Goal: Information Seeking & Learning: Learn about a topic

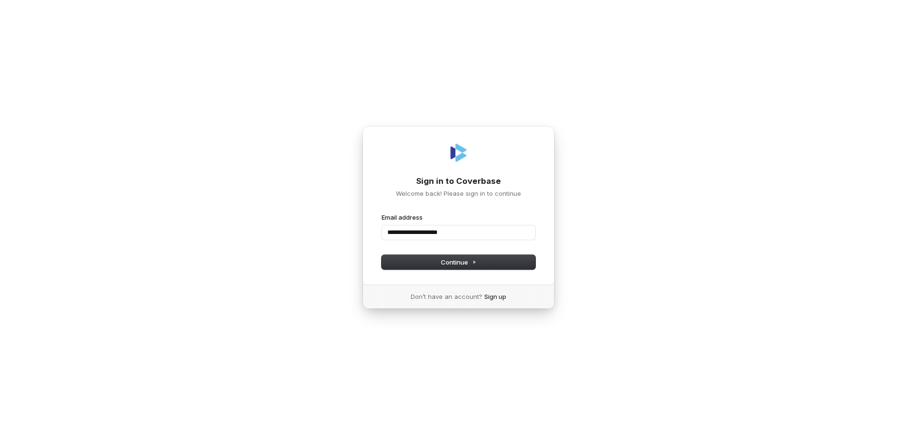
click at [382, 213] on button "submit" at bounding box center [382, 213] width 0 height 0
type input "**********"
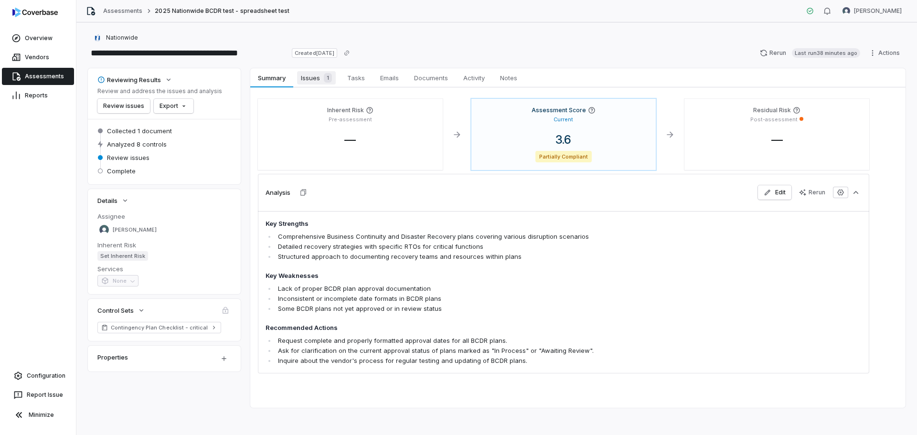
click at [321, 83] on span "Issues 1" at bounding box center [316, 77] width 39 height 13
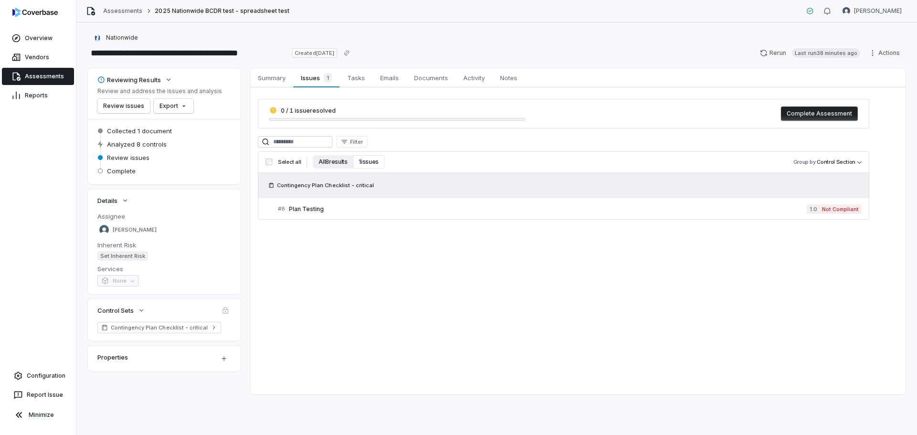
click at [340, 161] on button "All 8 results" at bounding box center [333, 161] width 40 height 13
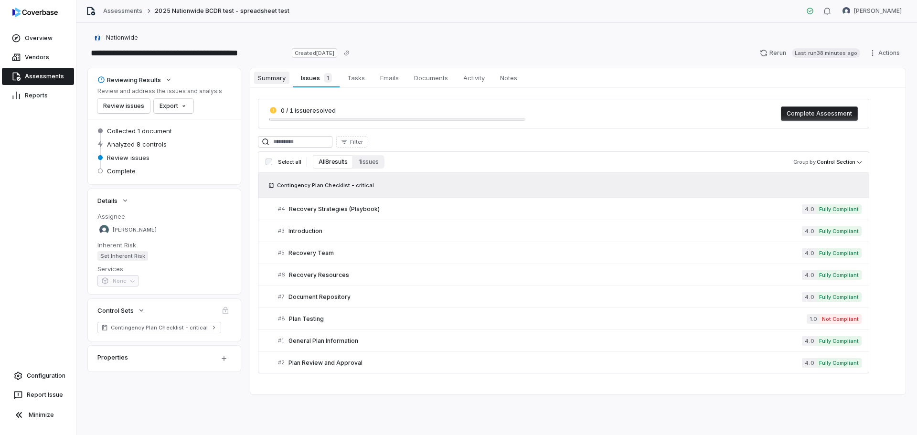
click at [273, 81] on span "Summary" at bounding box center [271, 78] width 35 height 12
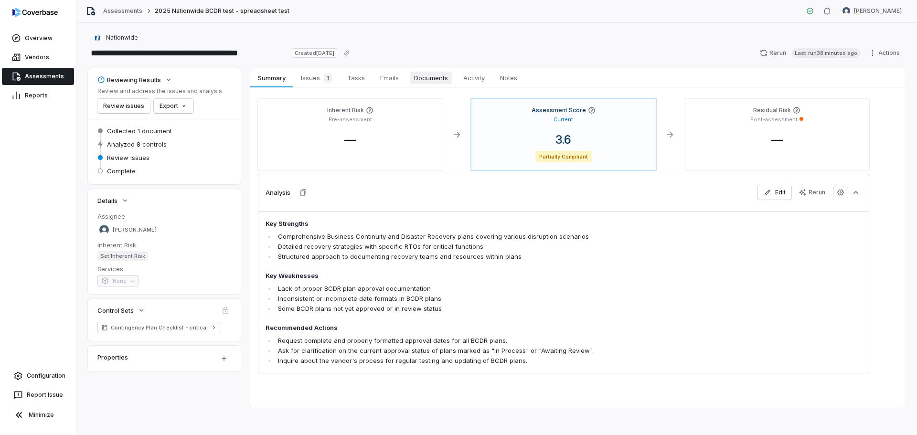
click at [434, 80] on span "Documents" at bounding box center [431, 78] width 42 height 12
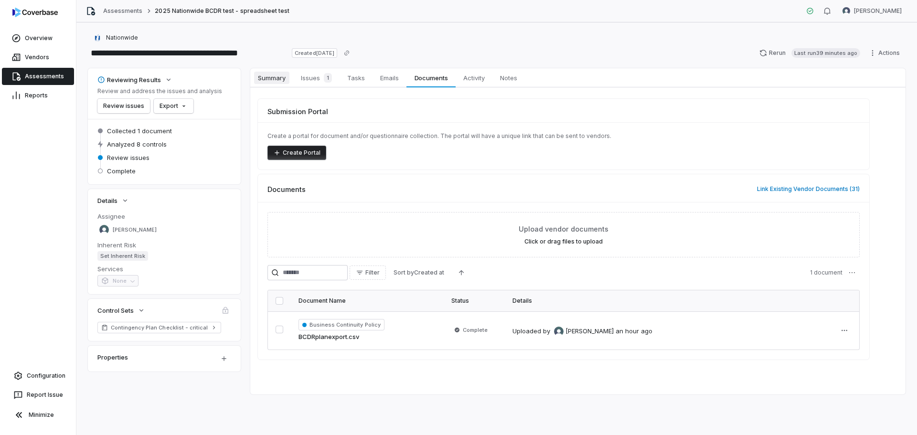
click at [262, 76] on span "Summary" at bounding box center [271, 78] width 35 height 12
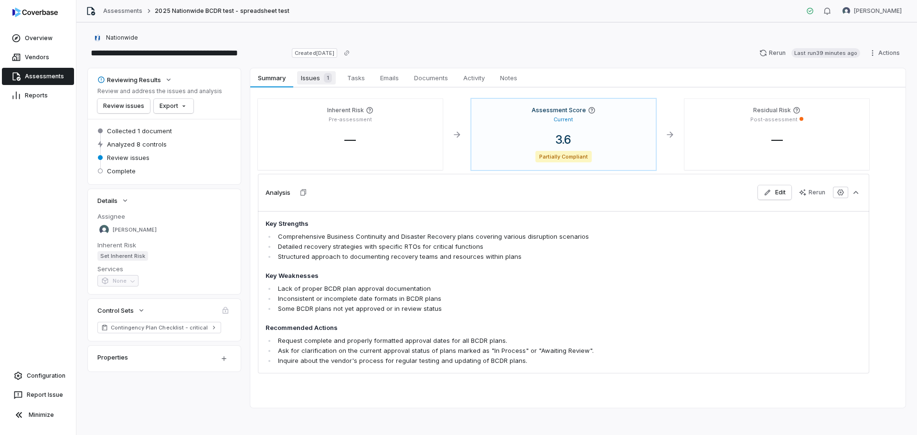
click at [309, 78] on span "Issues 1" at bounding box center [316, 77] width 39 height 13
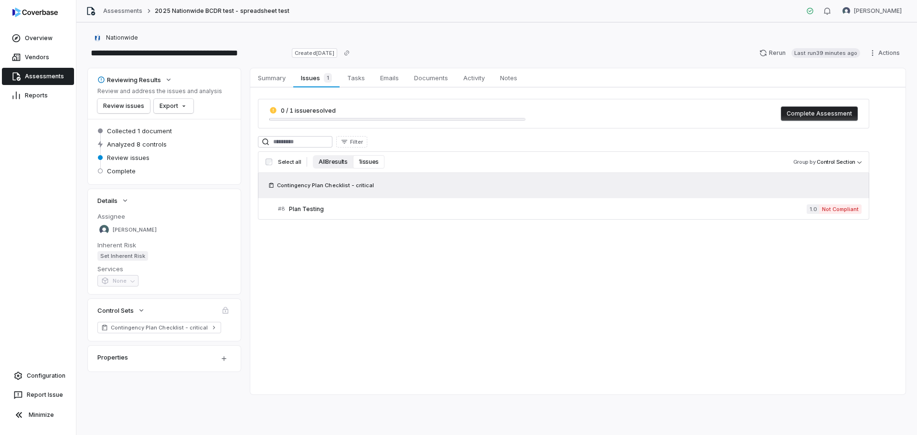
click at [331, 158] on button "All 8 results" at bounding box center [333, 161] width 40 height 13
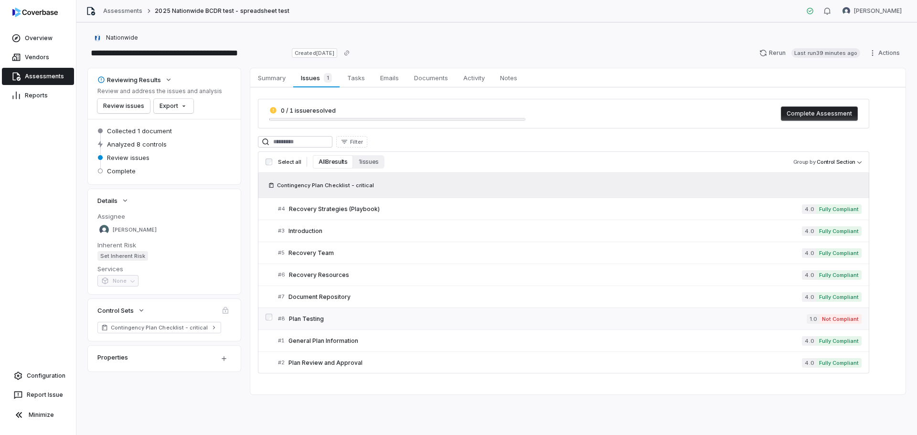
click at [308, 319] on span "Plan Testing" at bounding box center [548, 319] width 518 height 8
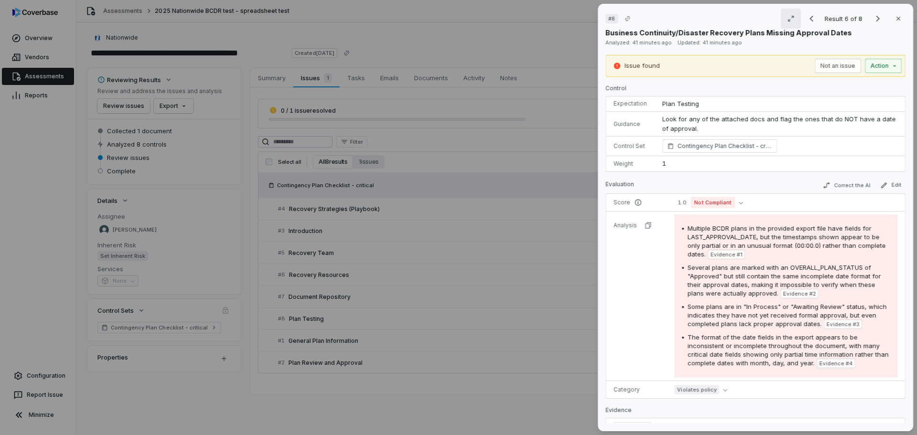
click at [788, 21] on icon "button" at bounding box center [791, 19] width 6 height 6
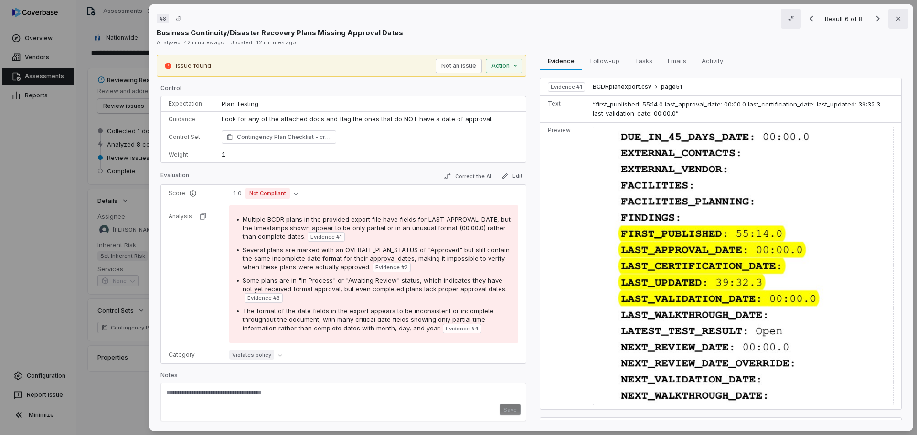
click at [894, 15] on icon "button" at bounding box center [898, 19] width 8 height 8
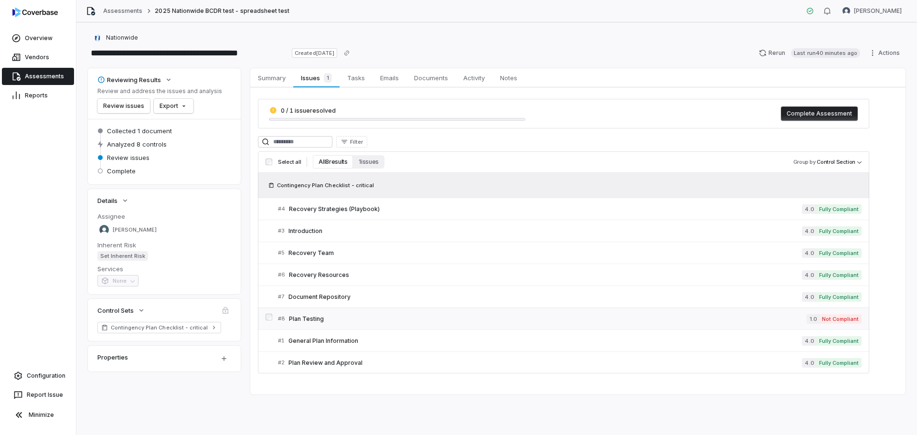
click at [418, 312] on link "# 8 Plan Testing 1.0 Not Compliant" at bounding box center [570, 318] width 584 height 21
